Goal: Task Accomplishment & Management: Use online tool/utility

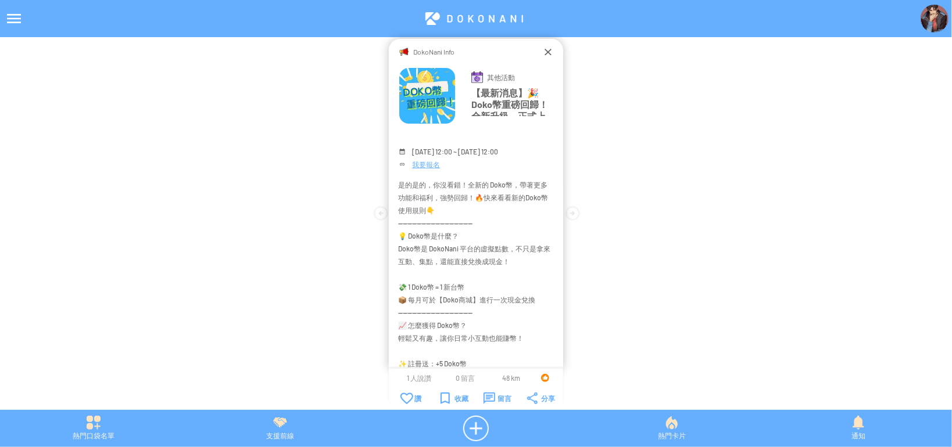
click at [929, 14] on img at bounding box center [934, 19] width 28 height 28
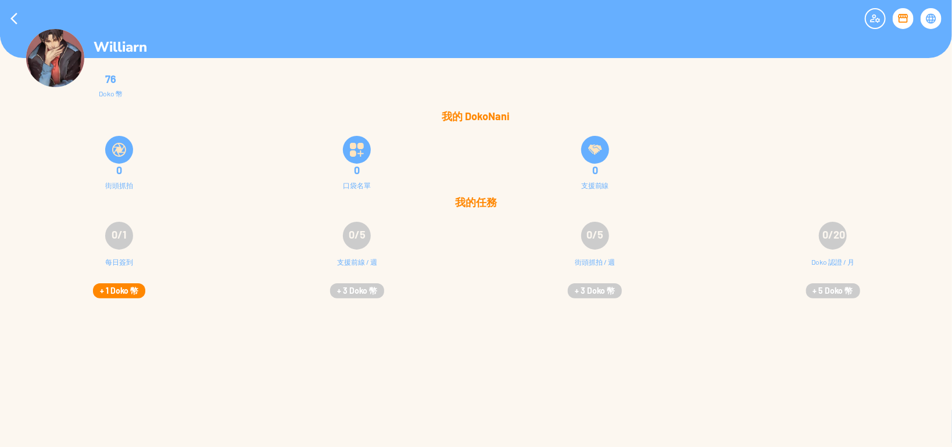
click at [117, 286] on button "+ 1 Doko 幣" at bounding box center [119, 291] width 52 height 15
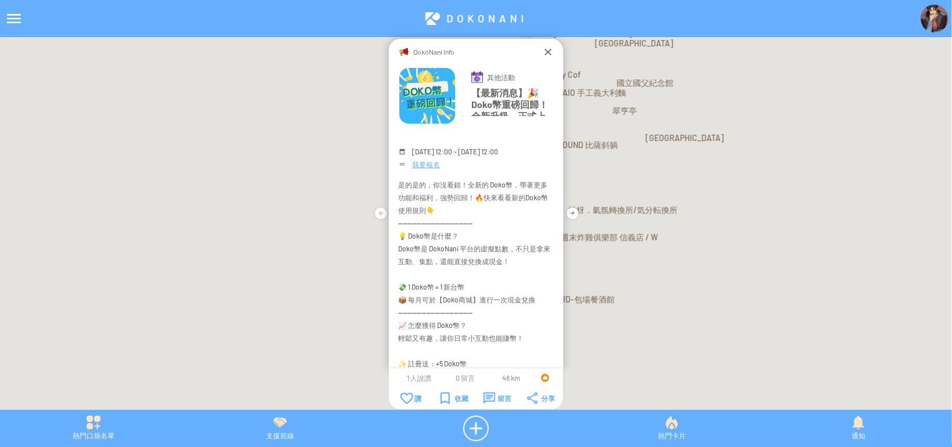
click at [922, 14] on img at bounding box center [934, 19] width 28 height 28
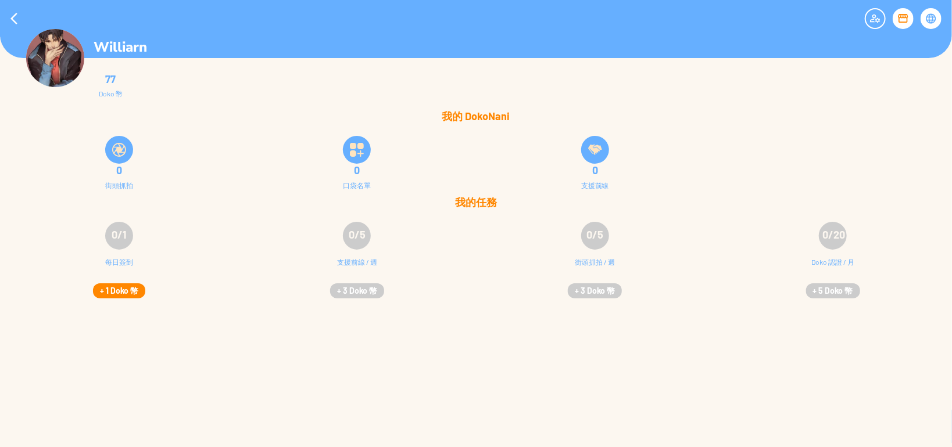
click at [123, 289] on button "+ 1 Doko 幣" at bounding box center [119, 291] width 52 height 15
click at [129, 290] on button "+ 1 Doko 幣" at bounding box center [119, 291] width 52 height 15
